Goal: Find specific page/section: Locate item on page

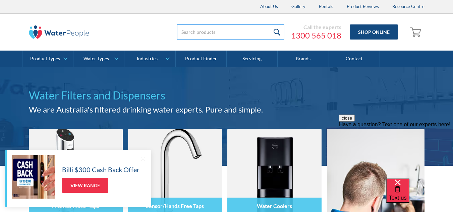
click at [215, 37] on input "search" at bounding box center [230, 31] width 107 height 15
paste input "1 x ezH2O® Bottle Filling Station & Single ADA Cooler Filtered Refrigerated Lig…"
type input "1 x ezH2O® Bottle Filling Station & Single ADA Cooler Filtered Refrigerated Lig…"
click at [270, 24] on input "submit" at bounding box center [277, 31] width 14 height 15
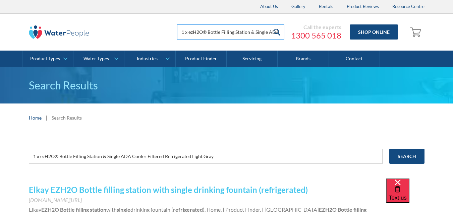
click at [217, 35] on input "1 x ezH2O® Bottle Filling Station & Single ADA Cooler Filtered Refrigerated Lig…" at bounding box center [230, 31] width 107 height 15
drag, startPoint x: 232, startPoint y: 35, endPoint x: 288, endPoint y: 34, distance: 55.9
click at [288, 34] on div "1 x ezH2O® Bottle Filling Station & Single ADA Cooler Filtered Refrigerated Lig…" at bounding box center [290, 32] width 268 height 20
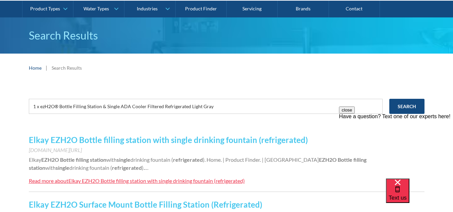
scroll to position [48, 0]
